Goal: Check status: Check status

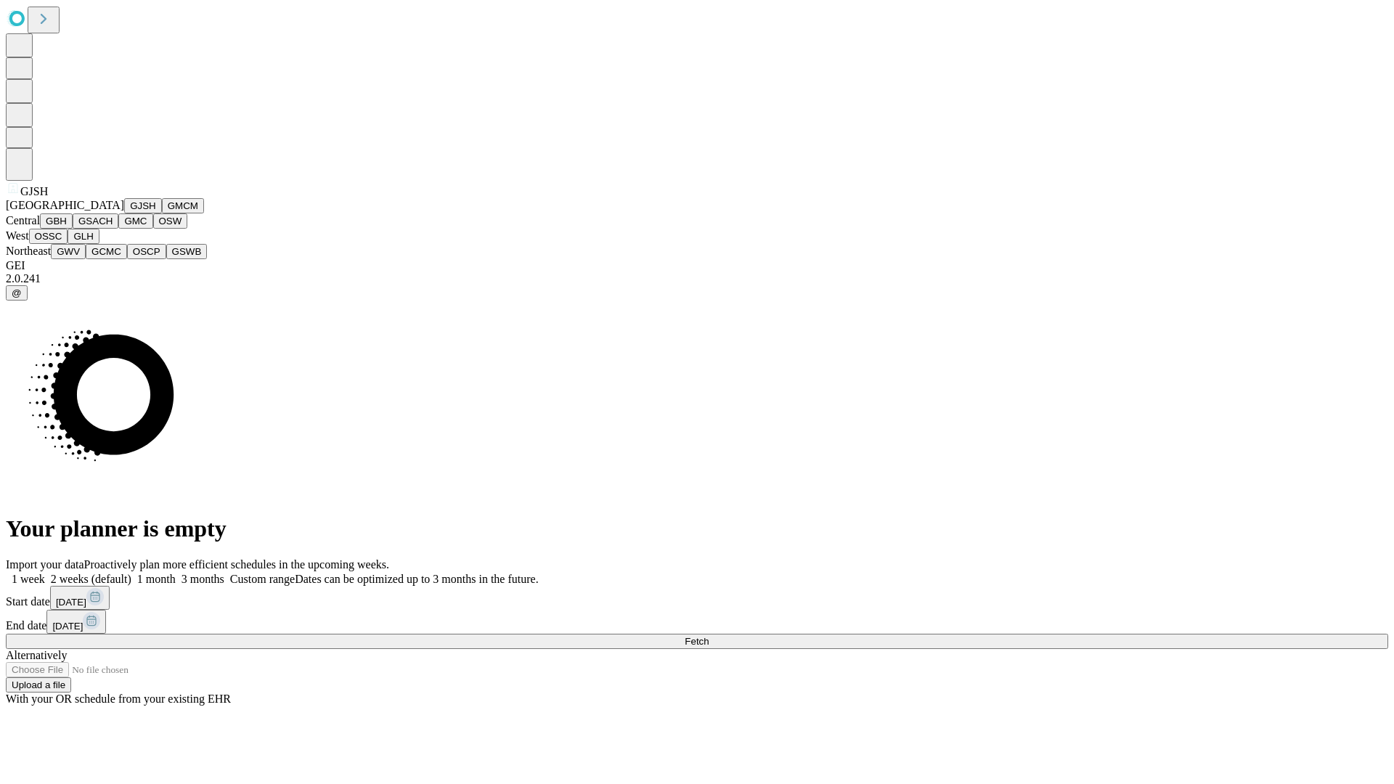
click at [124, 214] on button "GJSH" at bounding box center [143, 205] width 38 height 15
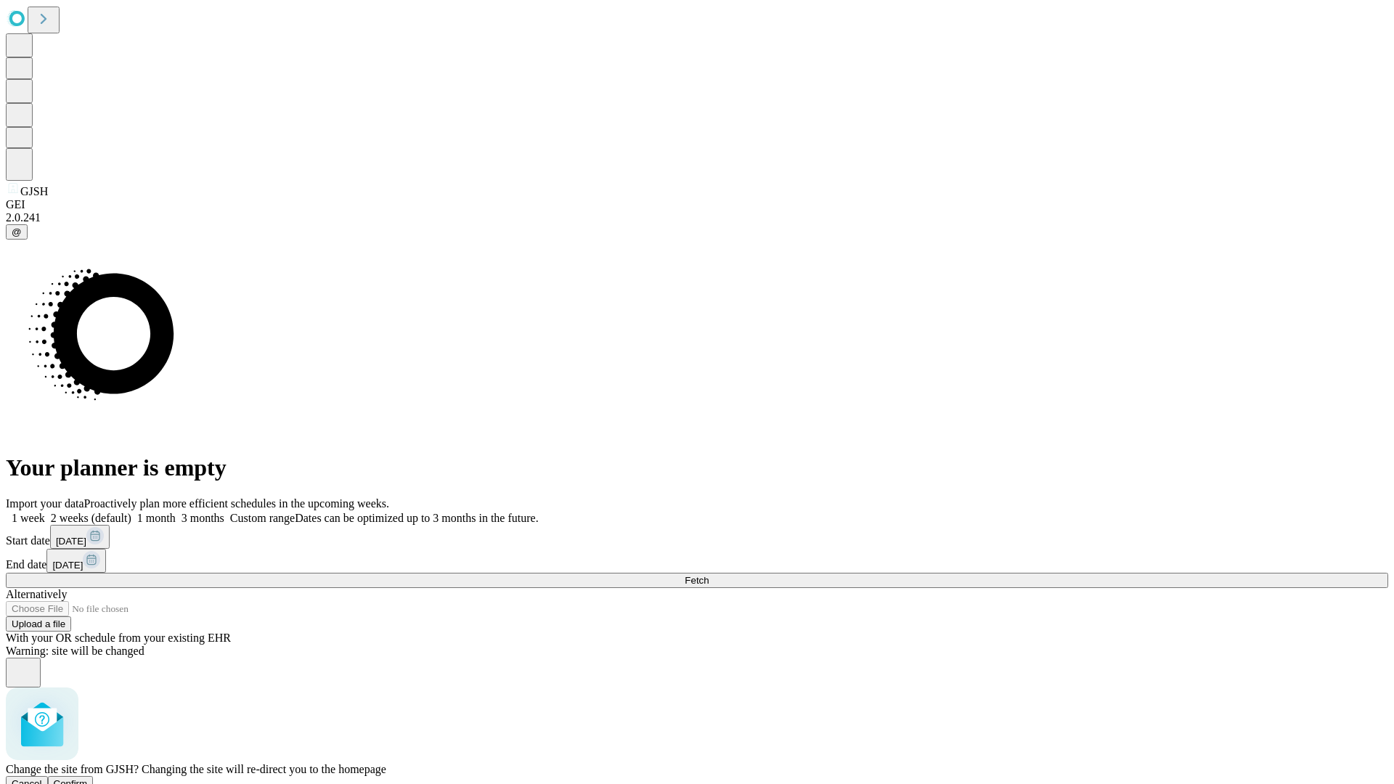
click at [88, 778] on span "Confirm" at bounding box center [71, 783] width 34 height 11
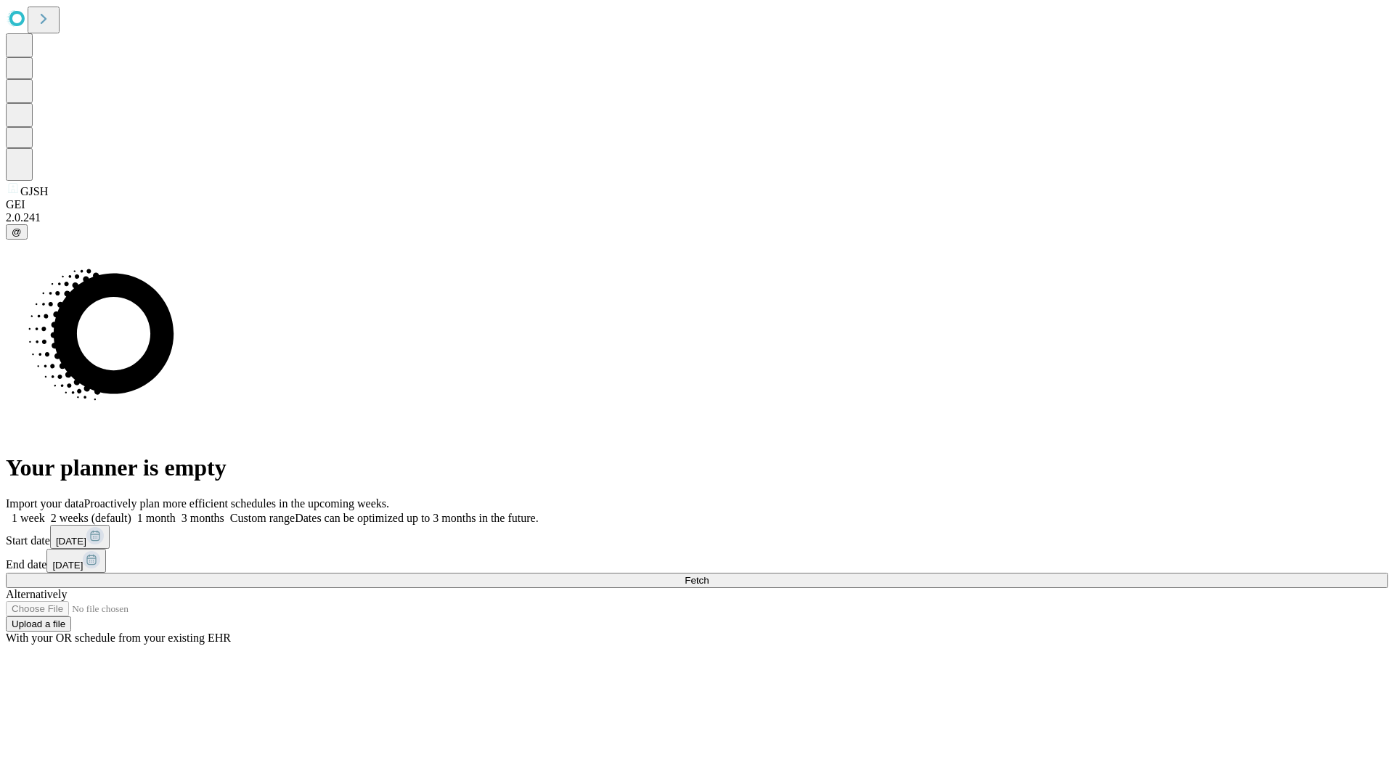
click at [176, 512] on label "1 month" at bounding box center [153, 518] width 44 height 12
click at [709, 575] on span "Fetch" at bounding box center [697, 580] width 24 height 11
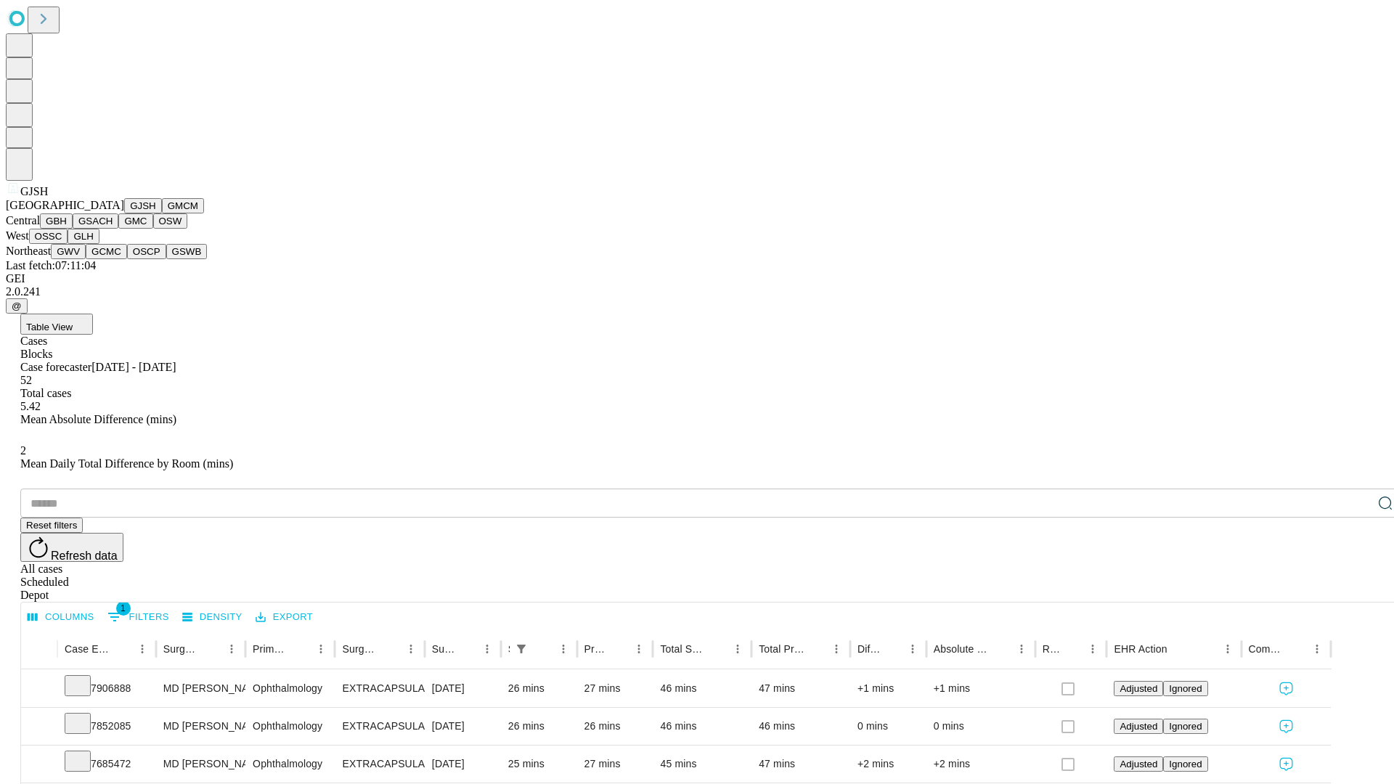
click at [162, 214] on button "GMCM" at bounding box center [183, 205] width 42 height 15
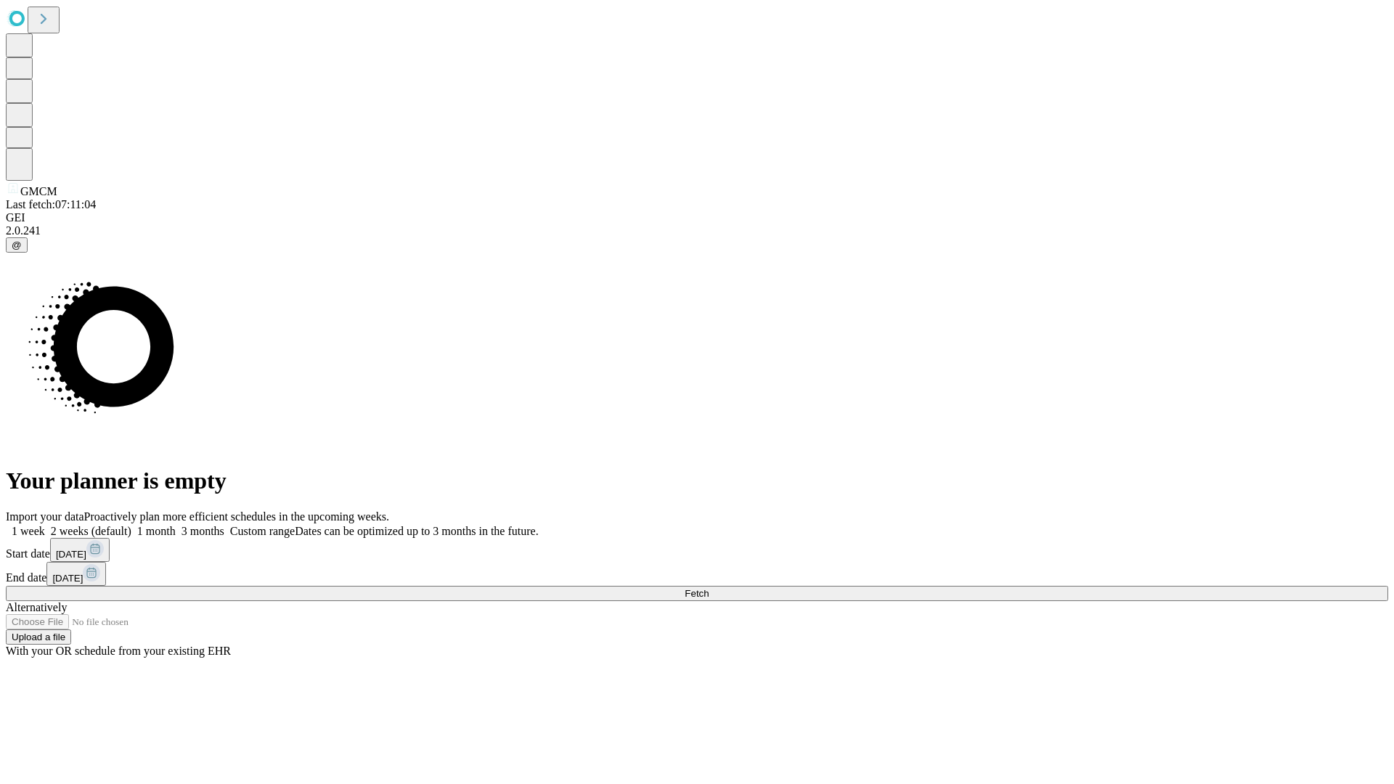
click at [709, 588] on span "Fetch" at bounding box center [697, 593] width 24 height 11
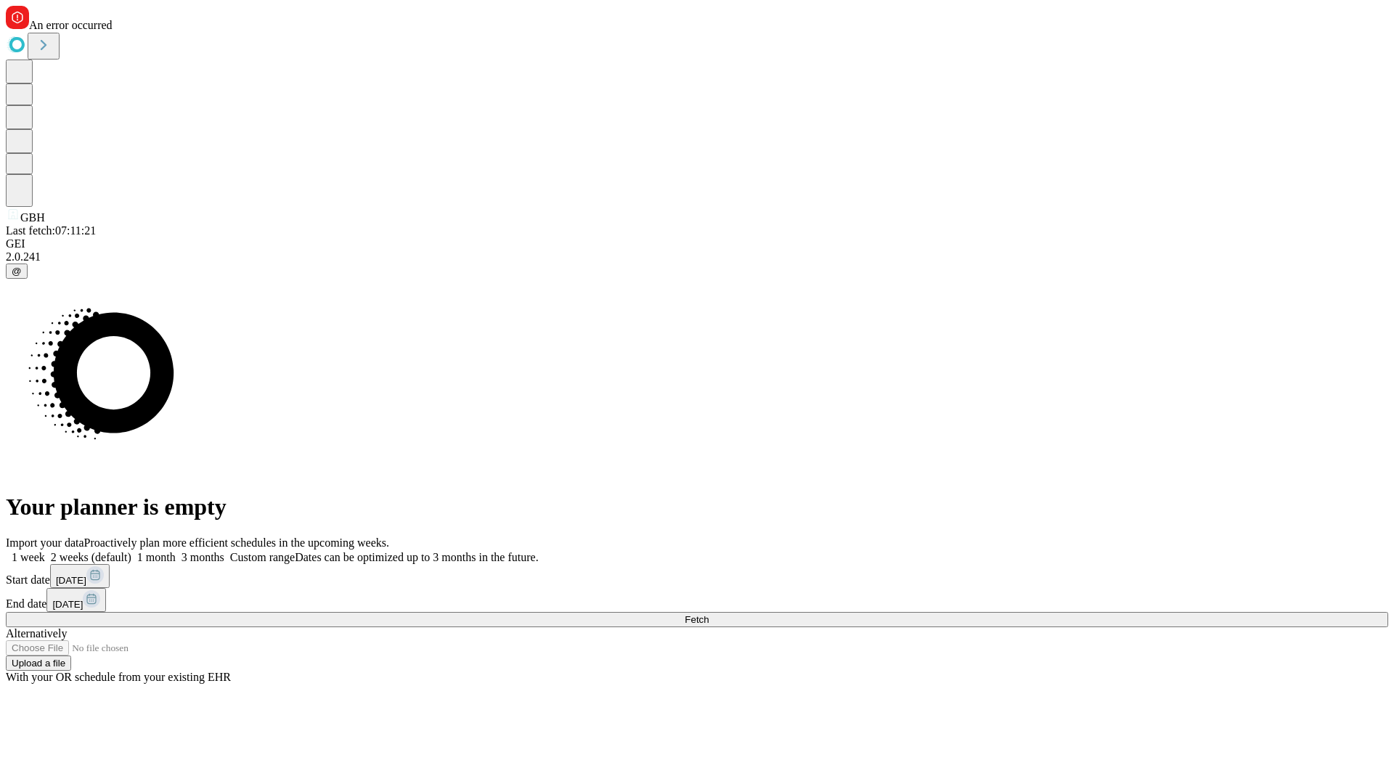
click at [176, 551] on label "1 month" at bounding box center [153, 557] width 44 height 12
click at [709, 614] on span "Fetch" at bounding box center [697, 619] width 24 height 11
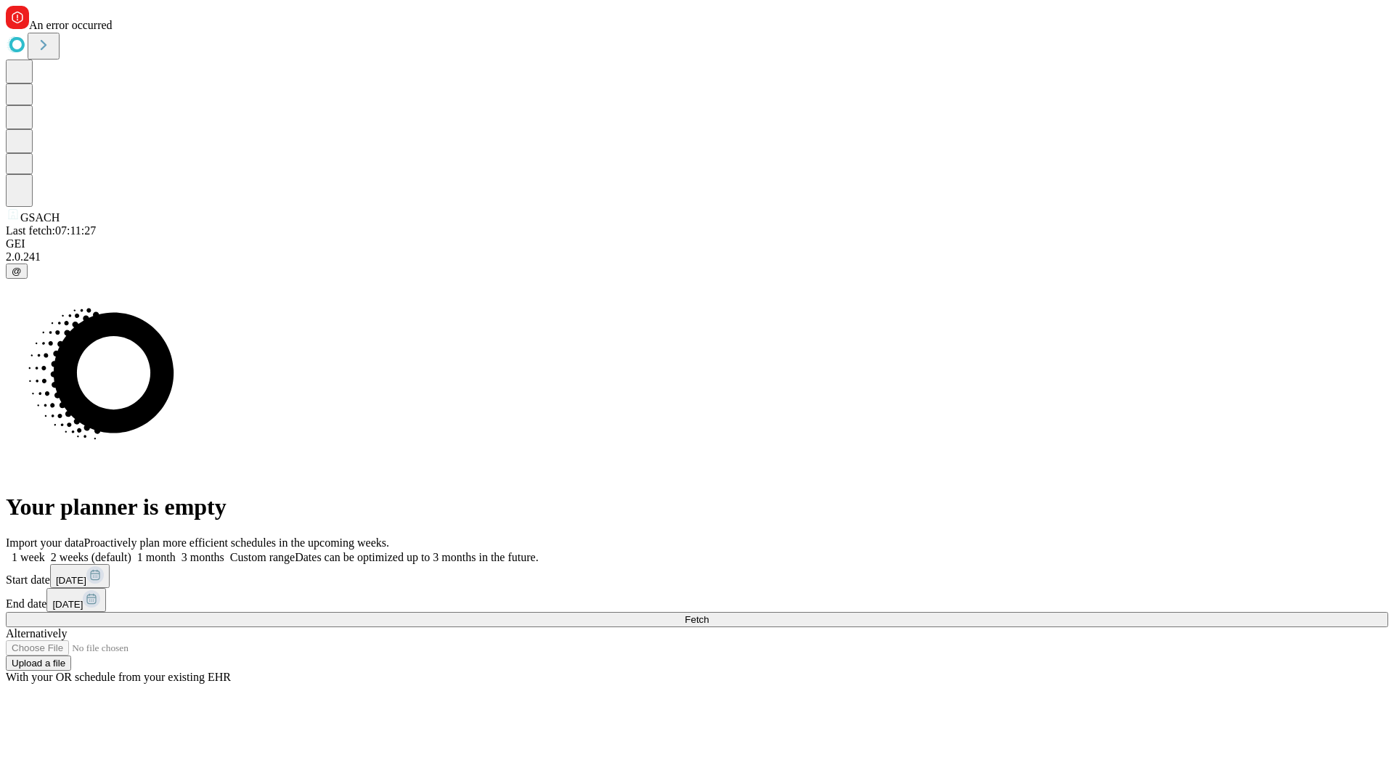
click at [176, 551] on label "1 month" at bounding box center [153, 557] width 44 height 12
click at [709, 614] on span "Fetch" at bounding box center [697, 619] width 24 height 11
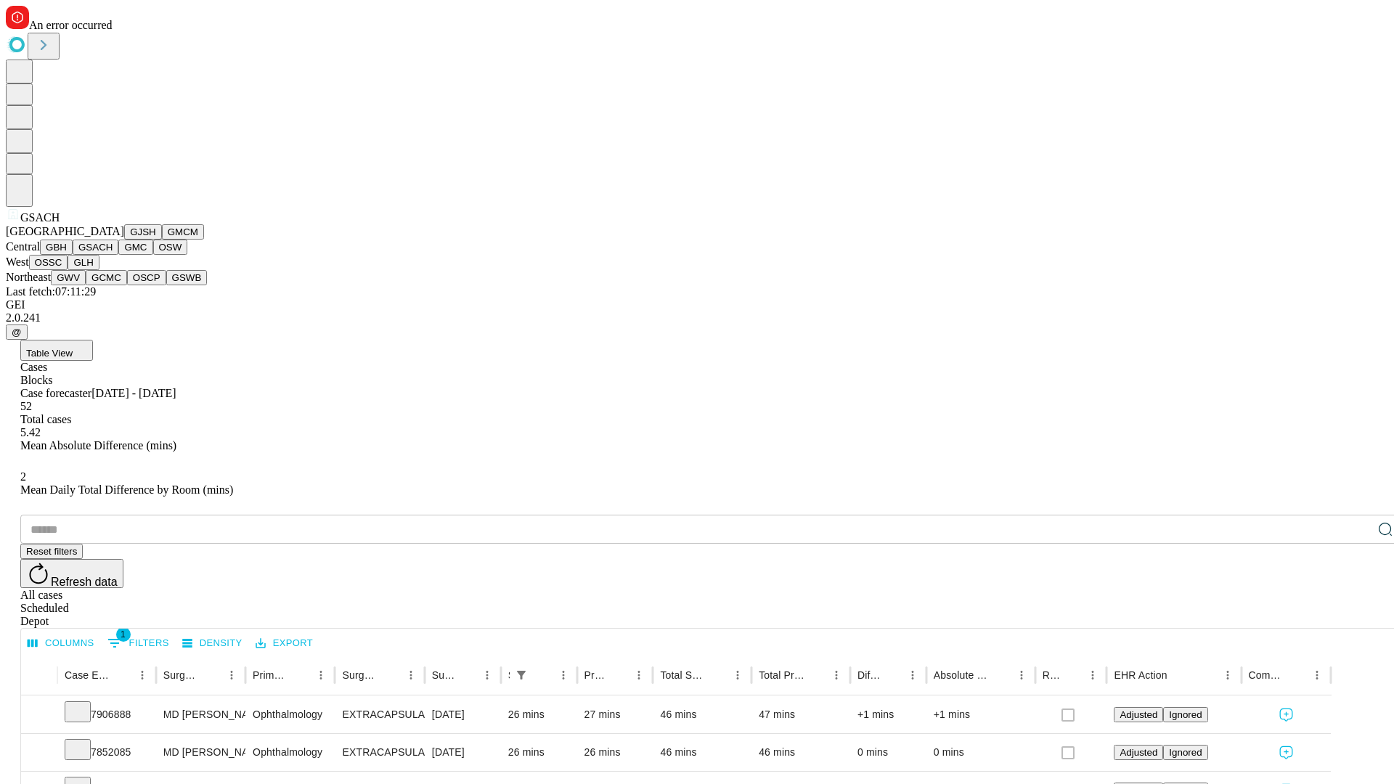
click at [118, 255] on button "GMC" at bounding box center [135, 247] width 34 height 15
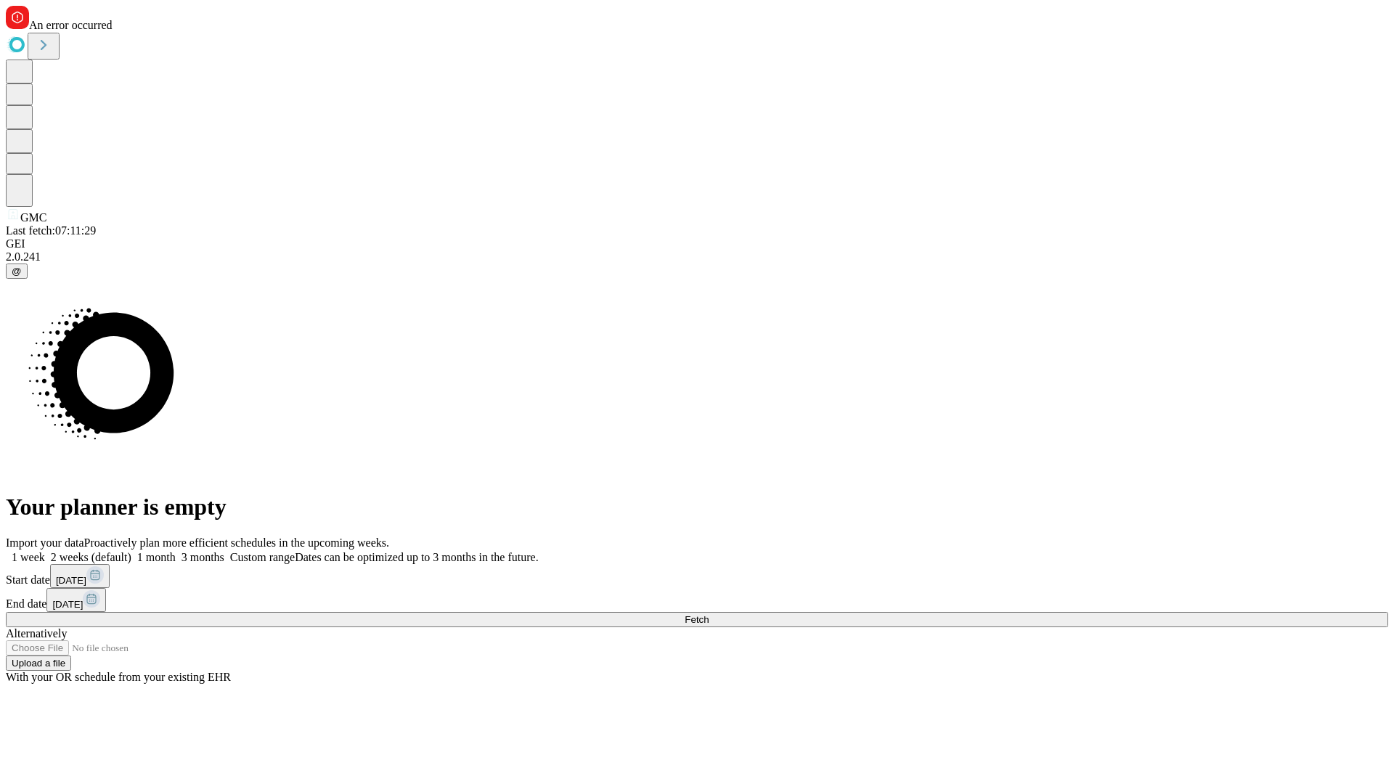
click at [176, 551] on label "1 month" at bounding box center [153, 557] width 44 height 12
click at [709, 614] on span "Fetch" at bounding box center [697, 619] width 24 height 11
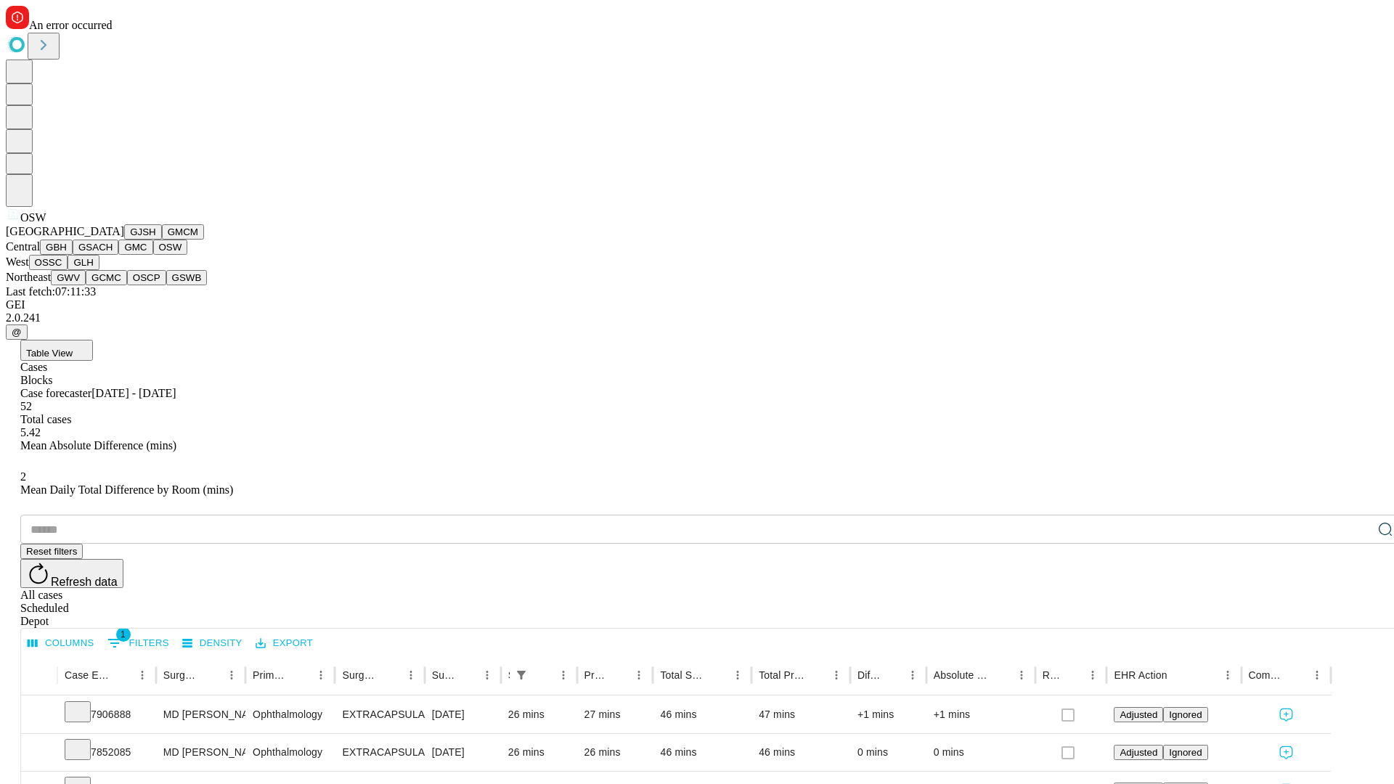
click at [68, 270] on button "OSSC" at bounding box center [48, 262] width 39 height 15
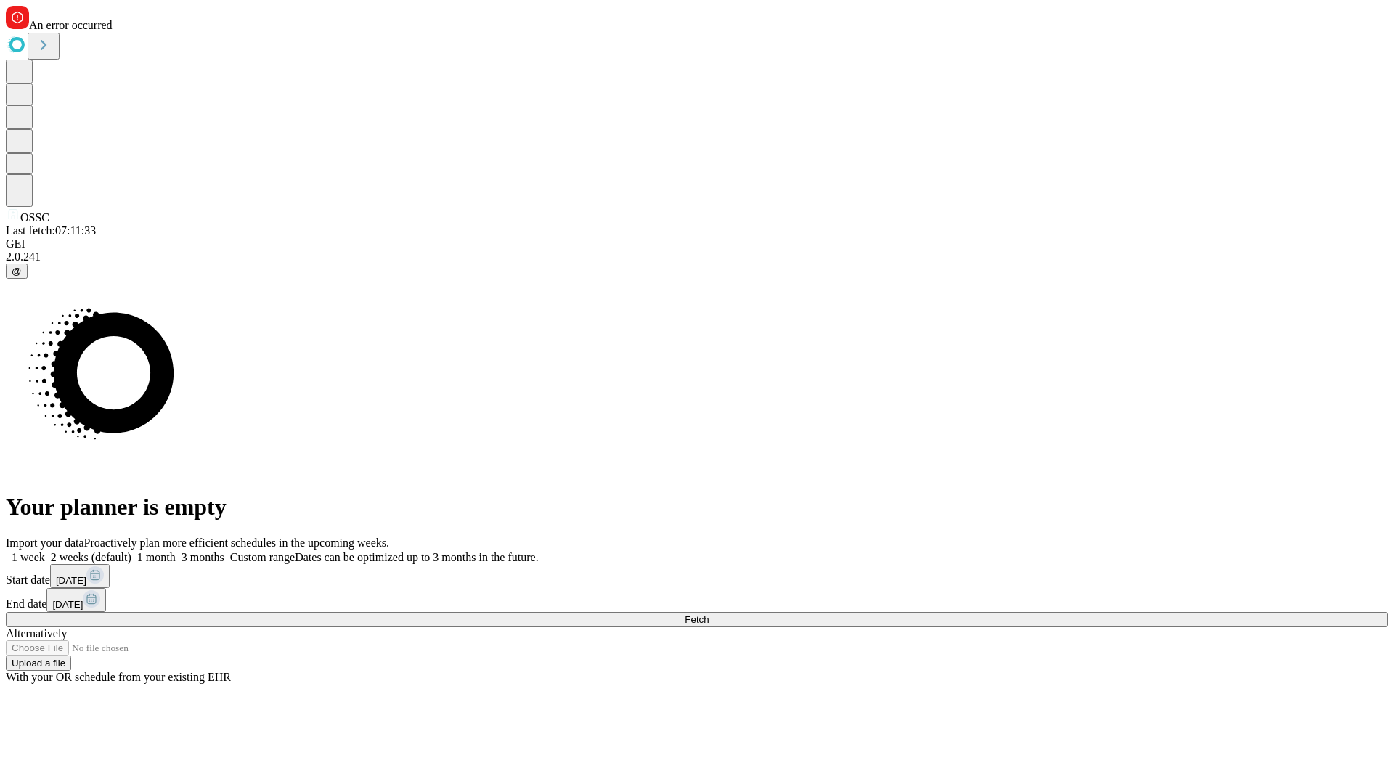
click at [176, 551] on label "1 month" at bounding box center [153, 557] width 44 height 12
click at [709, 614] on span "Fetch" at bounding box center [697, 619] width 24 height 11
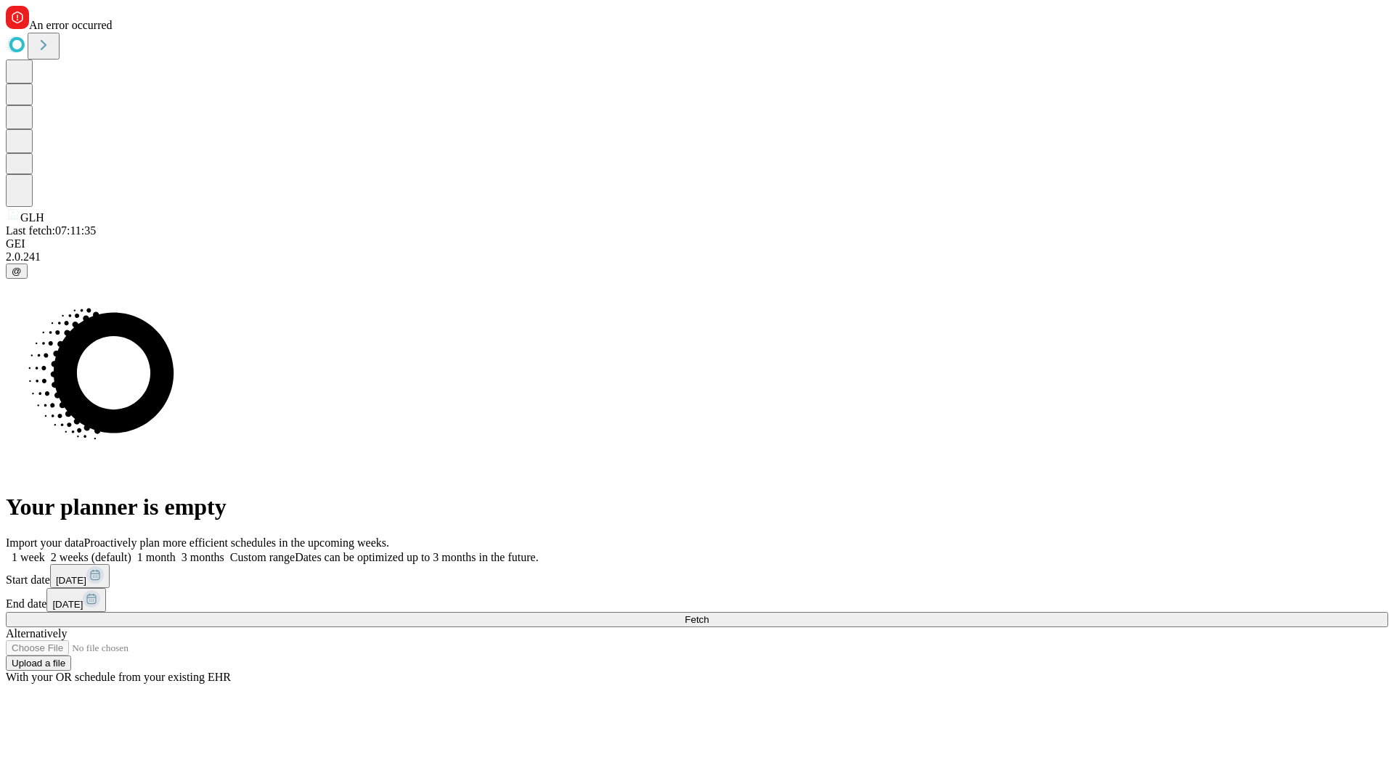
click at [176, 551] on label "1 month" at bounding box center [153, 557] width 44 height 12
click at [709, 614] on span "Fetch" at bounding box center [697, 619] width 24 height 11
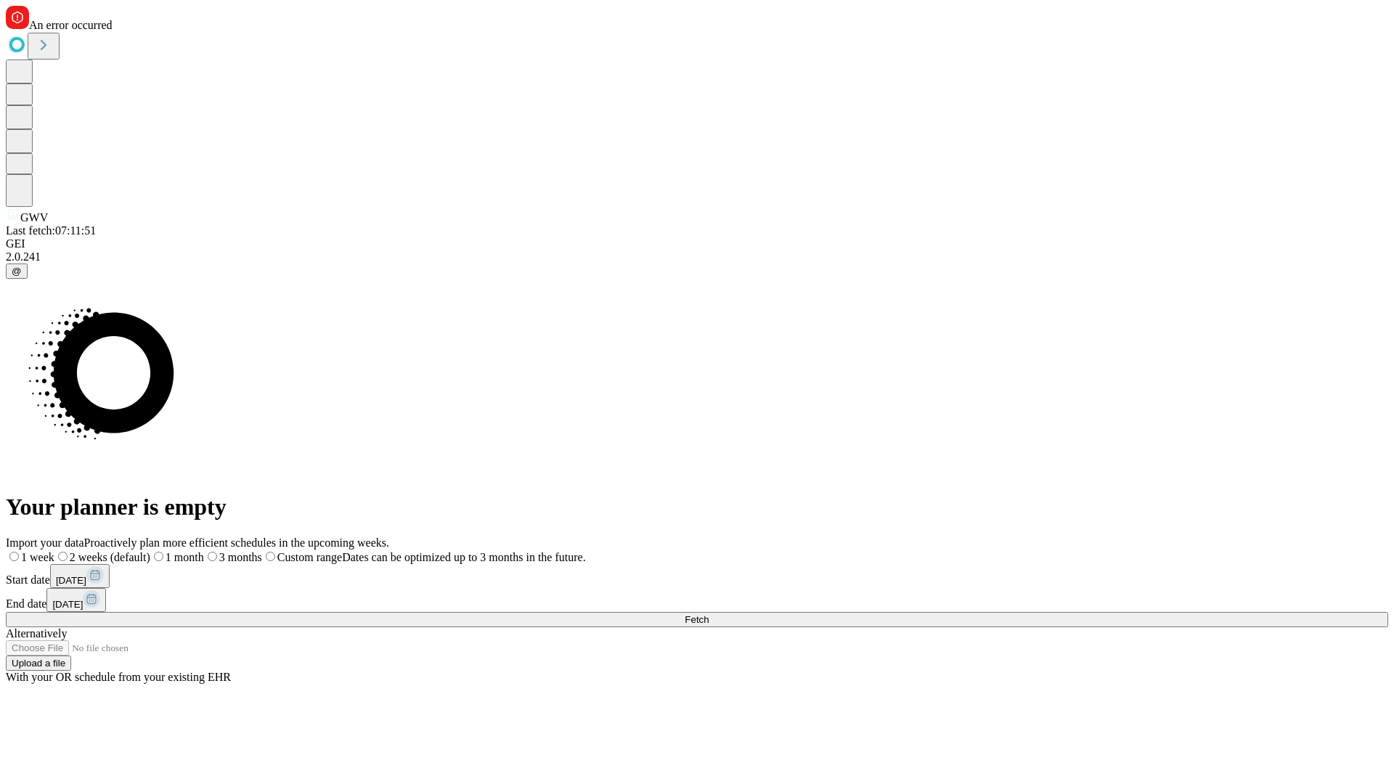
click at [204, 551] on label "1 month" at bounding box center [177, 557] width 54 height 12
click at [709, 614] on span "Fetch" at bounding box center [697, 619] width 24 height 11
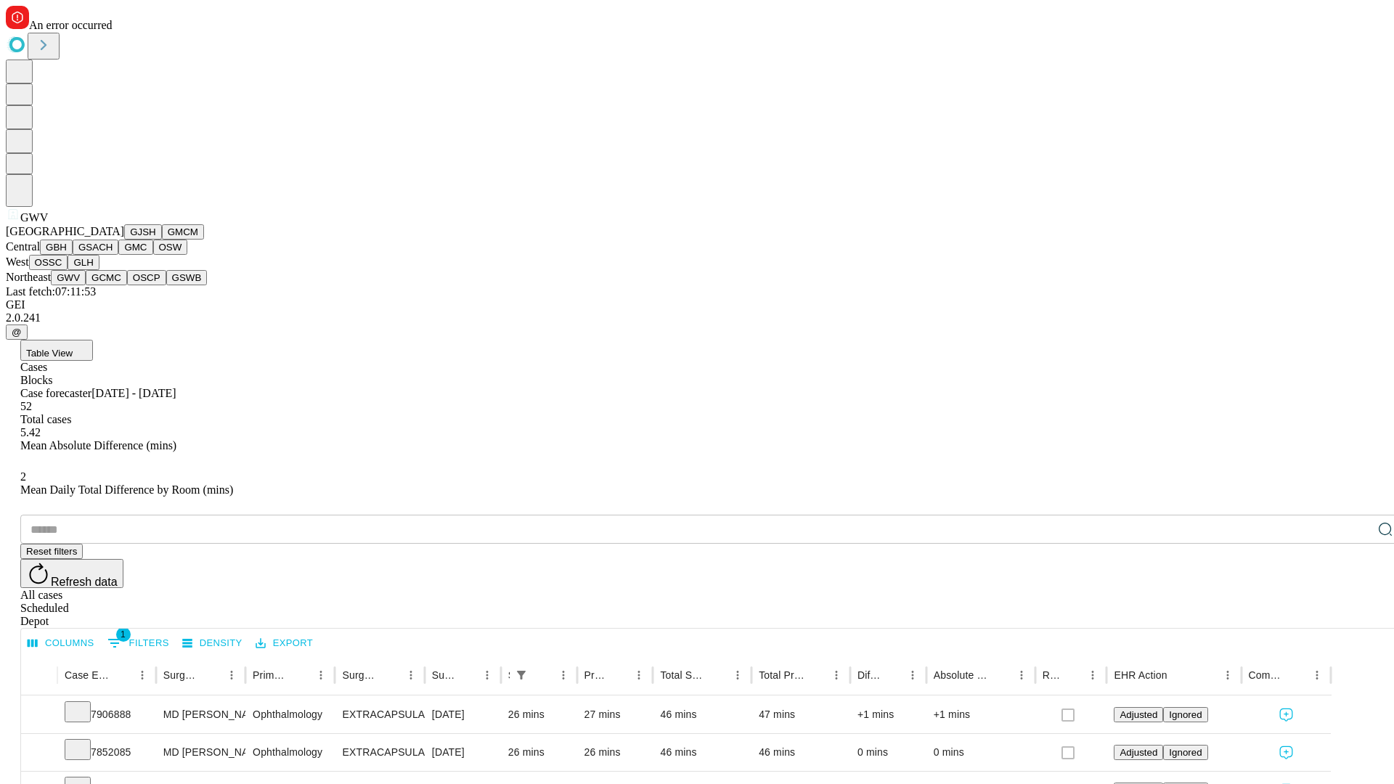
click at [113, 285] on button "GCMC" at bounding box center [106, 277] width 41 height 15
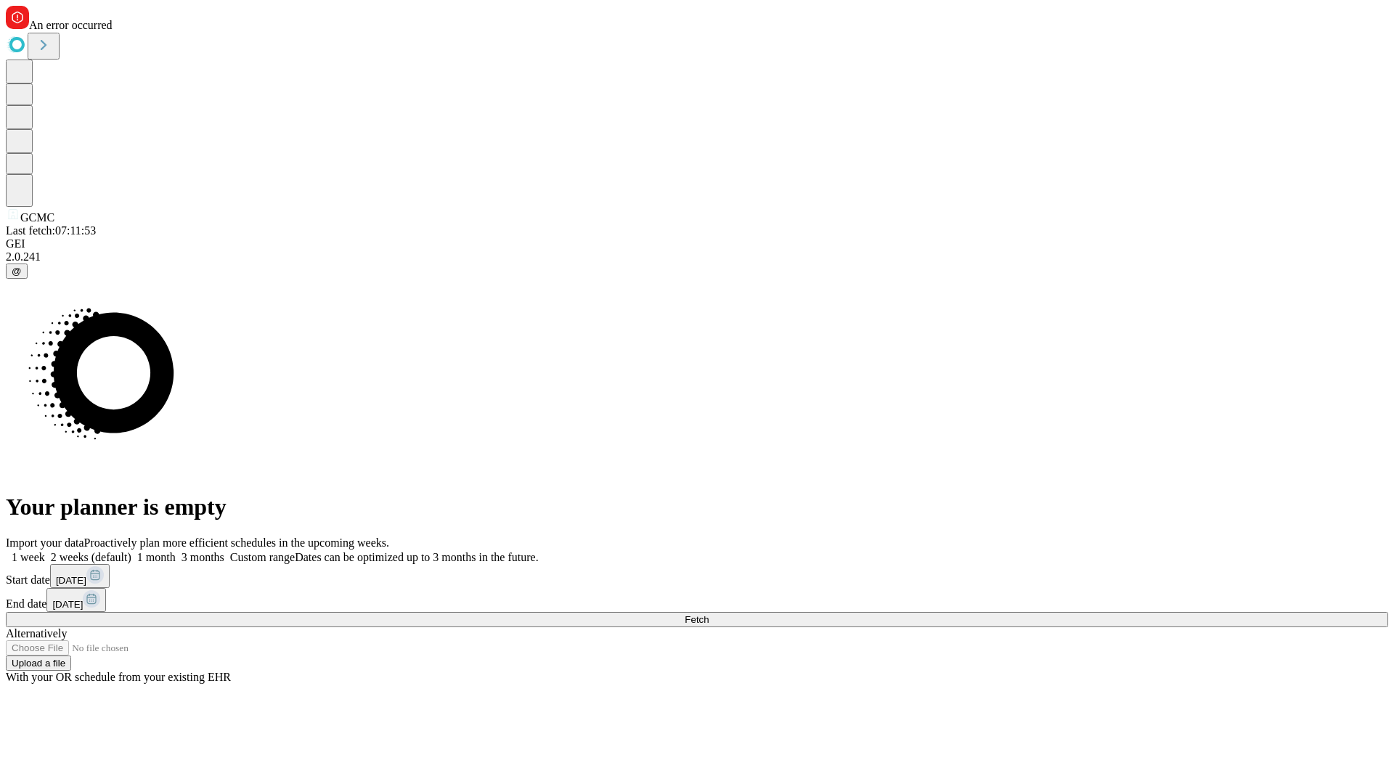
click at [176, 551] on label "1 month" at bounding box center [153, 557] width 44 height 12
click at [709, 614] on span "Fetch" at bounding box center [697, 619] width 24 height 11
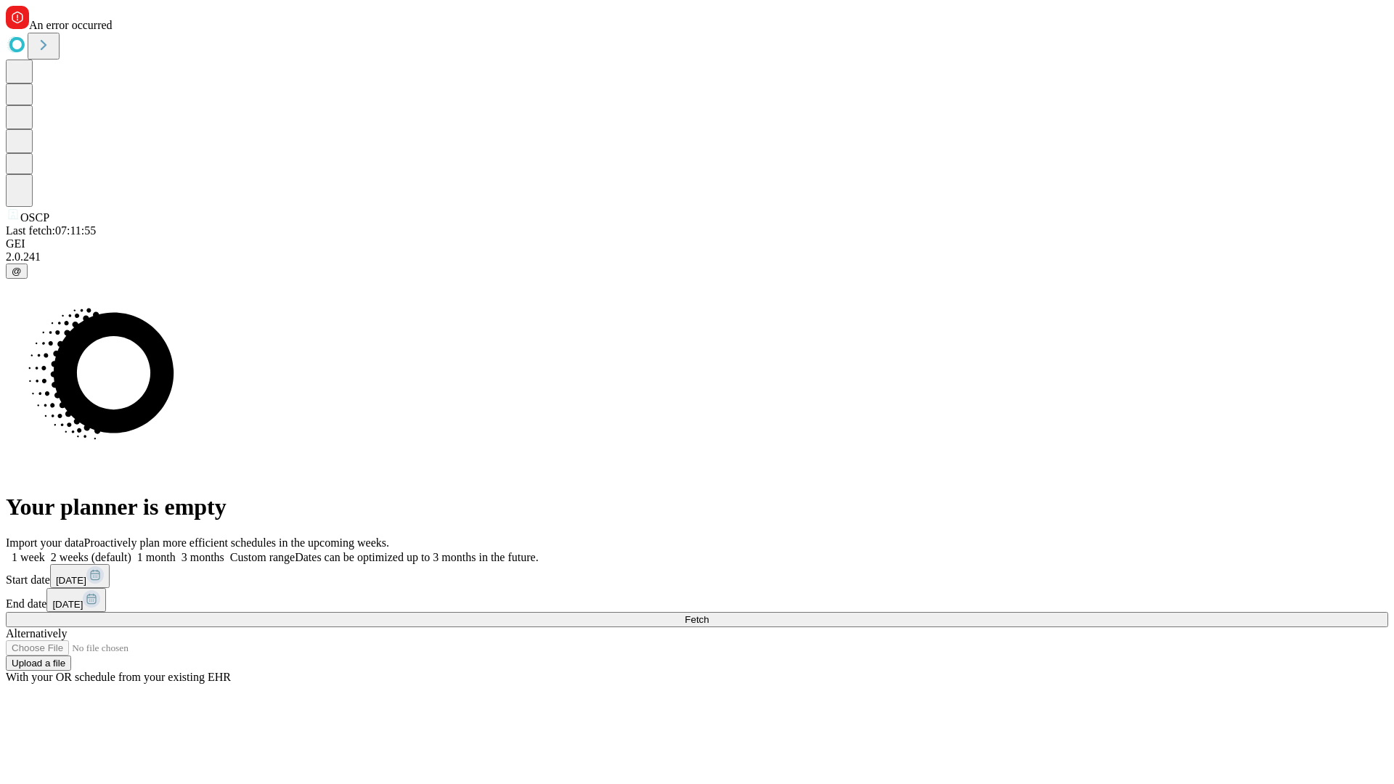
click at [176, 551] on label "1 month" at bounding box center [153, 557] width 44 height 12
click at [709, 614] on span "Fetch" at bounding box center [697, 619] width 24 height 11
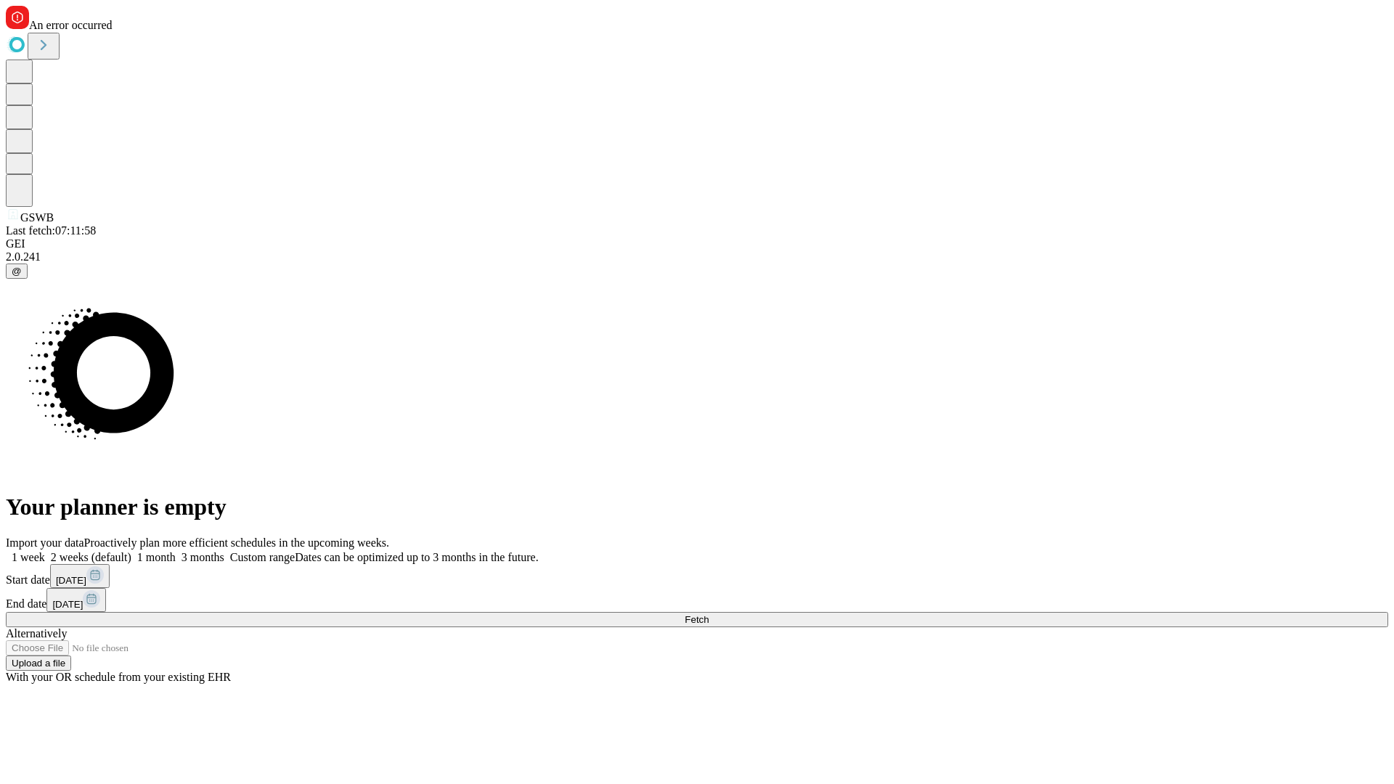
click at [176, 551] on label "1 month" at bounding box center [153, 557] width 44 height 12
click at [709, 614] on span "Fetch" at bounding box center [697, 619] width 24 height 11
